Goal: Information Seeking & Learning: Learn about a topic

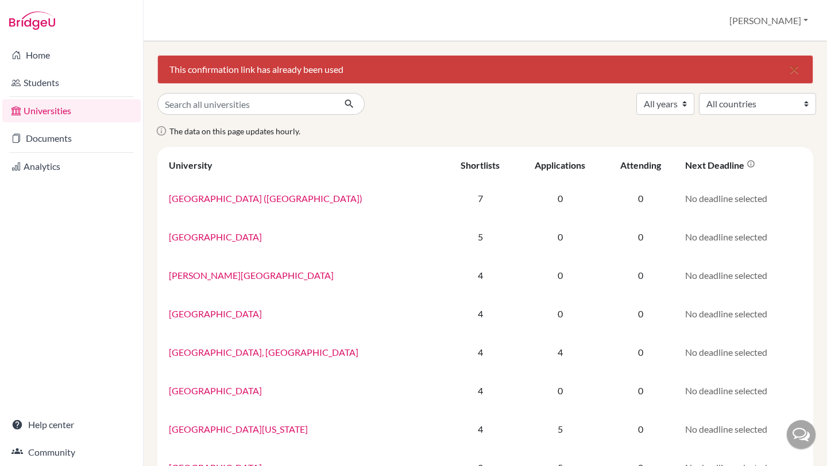
click at [206, 106] on input "Search all universities" at bounding box center [245, 104] width 177 height 22
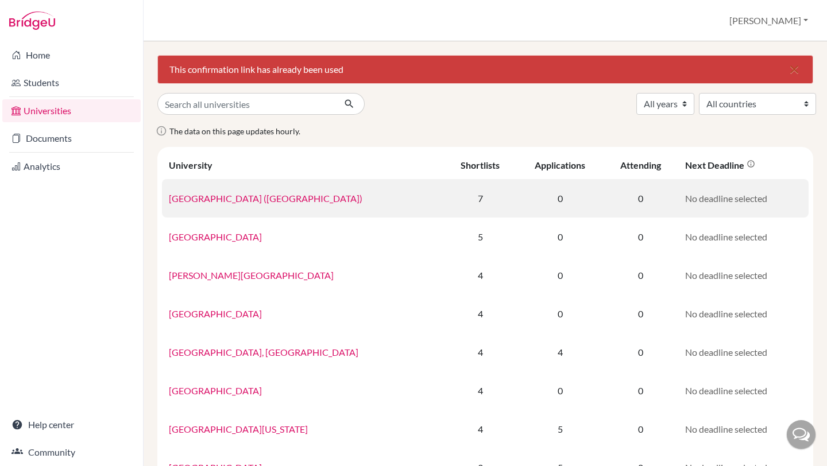
click at [207, 197] on link "University of Newcastle (Australia)" at bounding box center [266, 198] width 194 height 11
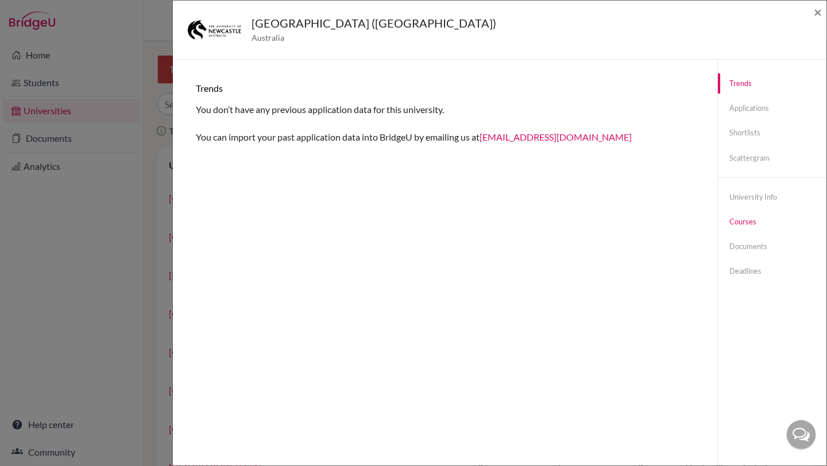
click at [748, 217] on link "Courses" at bounding box center [772, 222] width 109 height 20
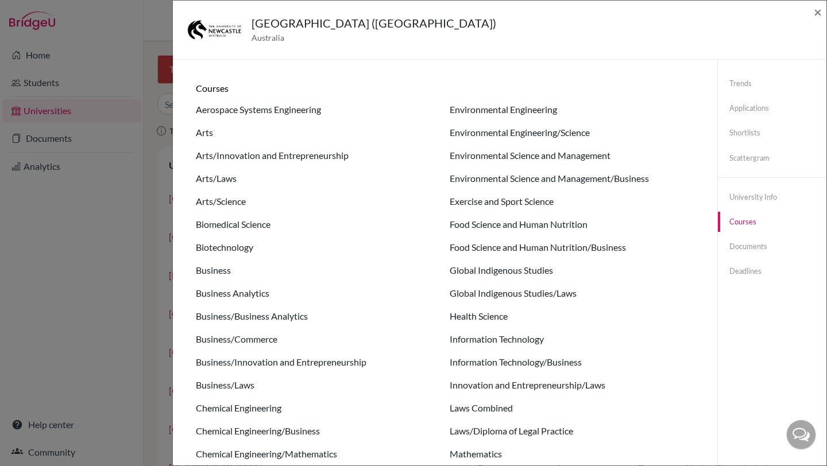
click at [209, 241] on li "Biomedical Science" at bounding box center [318, 248] width 245 height 14
click at [250, 126] on li "Aerospace Systems Engineering" at bounding box center [318, 133] width 245 height 14
click at [222, 90] on h6 "Courses" at bounding box center [445, 88] width 499 height 11
click at [817, 13] on span "×" at bounding box center [818, 11] width 8 height 17
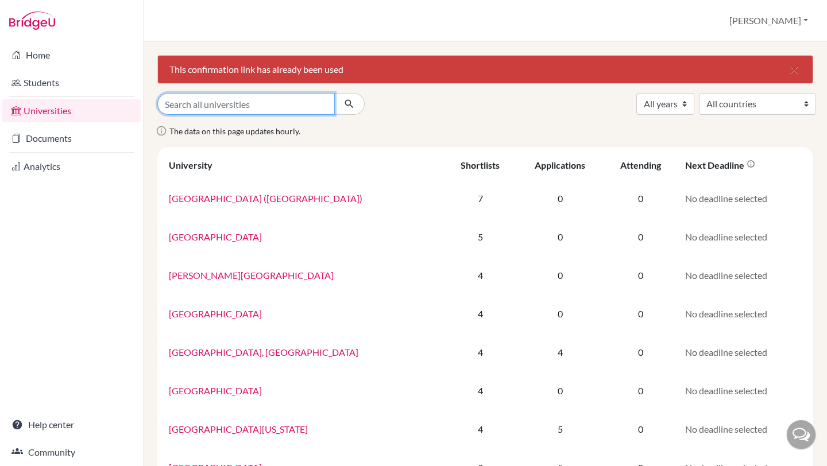
click at [237, 97] on input "Search all universities" at bounding box center [245, 104] width 177 height 22
type input "[GEOGRAPHIC_DATA]"
click at [334, 93] on button "submit" at bounding box center [349, 104] width 30 height 22
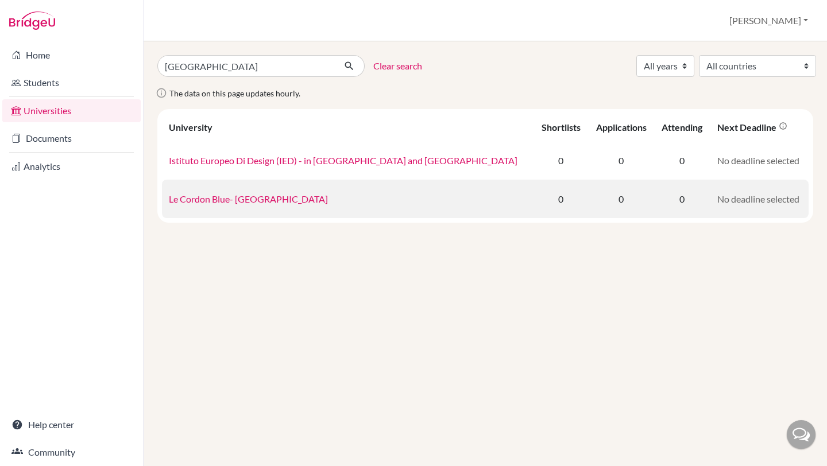
click at [203, 205] on td "Le Cordon Blue- Italy" at bounding box center [348, 199] width 372 height 38
